Goal: Task Accomplishment & Management: Manage account settings

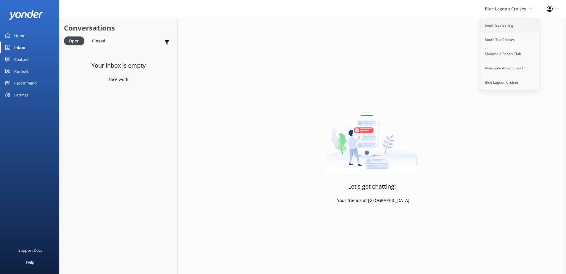
click at [505, 26] on link "South Sea Sailing" at bounding box center [510, 25] width 59 height 14
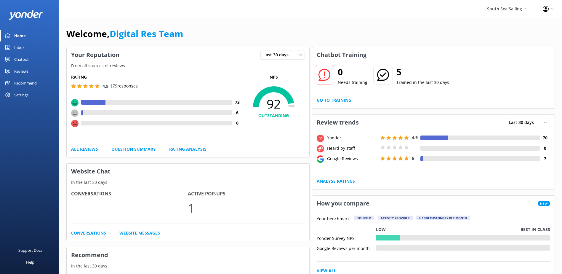
click at [23, 46] on div "Inbox" at bounding box center [19, 47] width 10 height 12
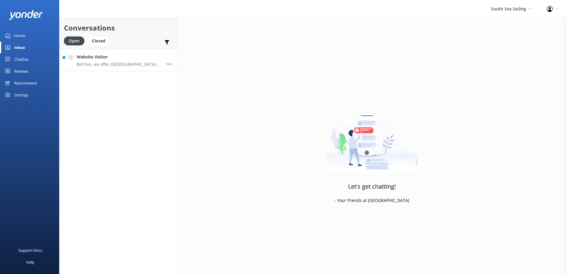
click at [138, 60] on div "Website Visitor Bot: Yes, we offer [DEMOGRAPHIC_DATA] residents 20% off our nor…" at bounding box center [119, 60] width 84 height 13
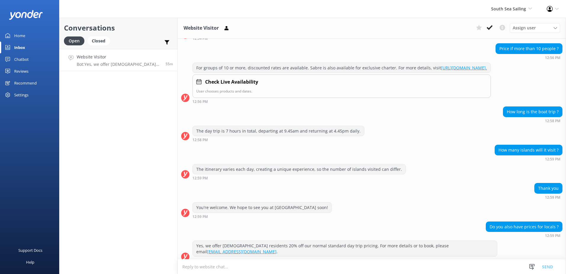
scroll to position [111, 0]
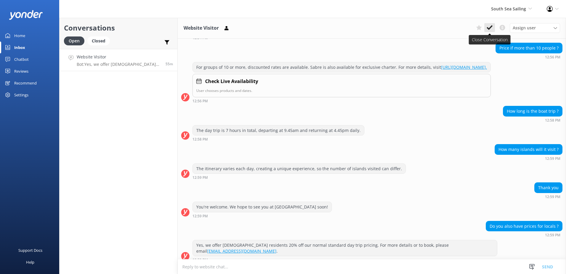
click at [489, 29] on use at bounding box center [490, 27] width 6 height 5
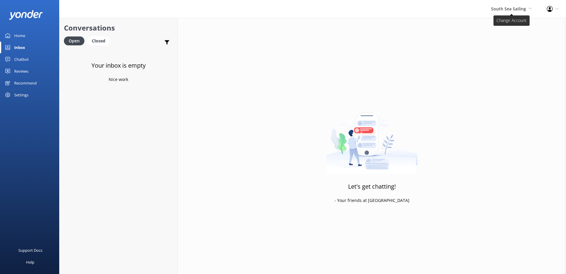
click at [512, 8] on span "South Sea Sailing" at bounding box center [508, 9] width 35 height 6
